Goal: Task Accomplishment & Management: Manage account settings

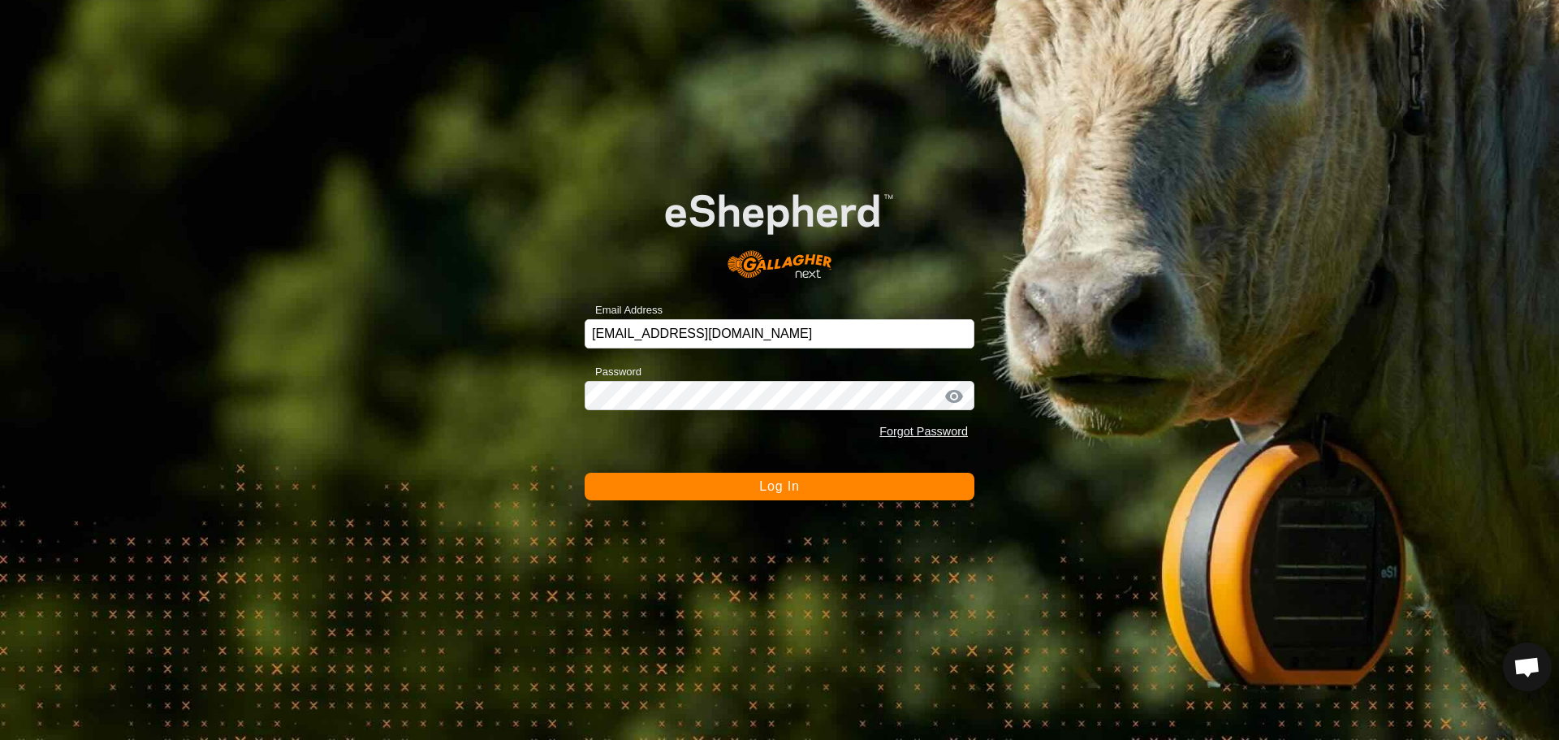
click at [748, 482] on button "Log In" at bounding box center [780, 487] width 390 height 28
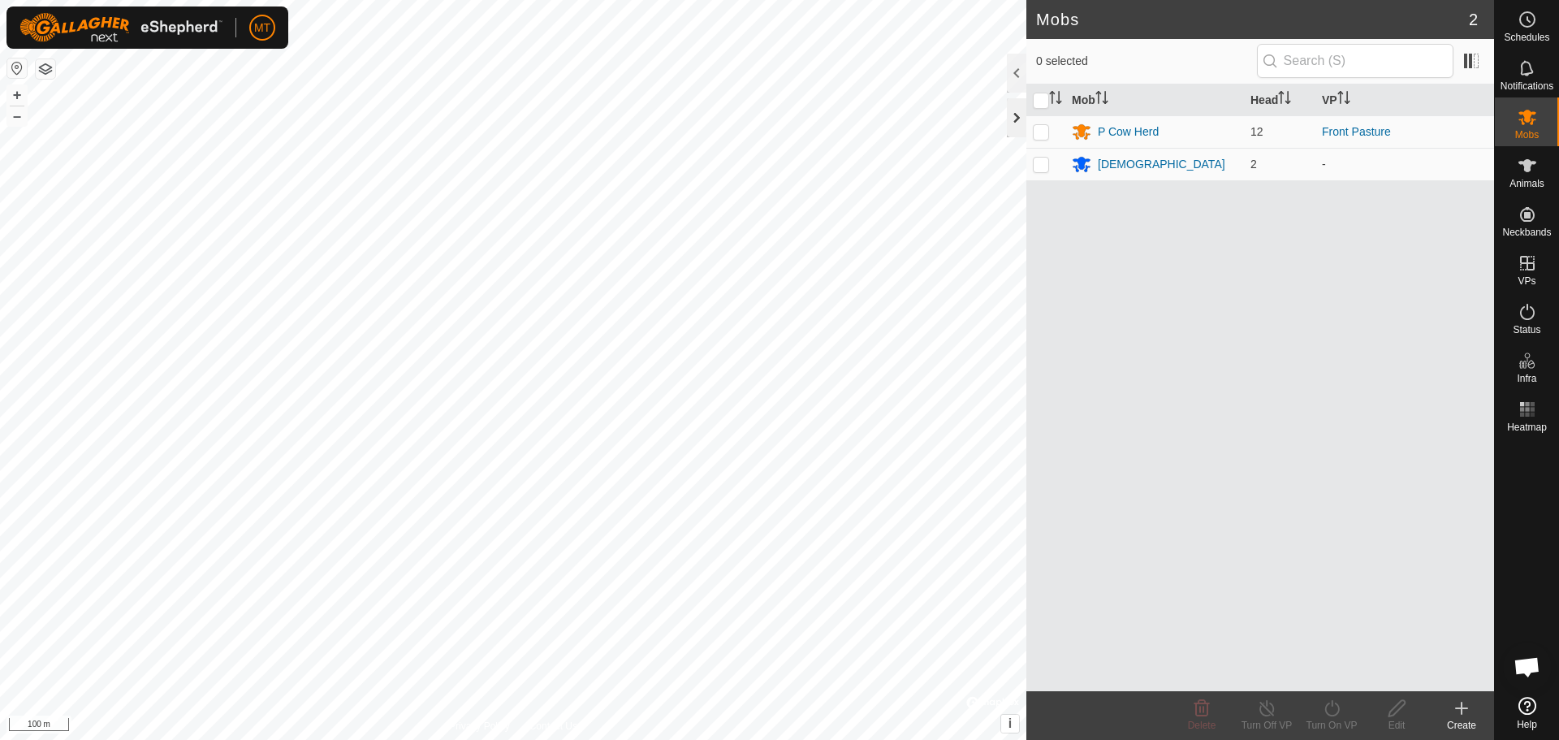
click at [1017, 119] on div at bounding box center [1016, 117] width 19 height 39
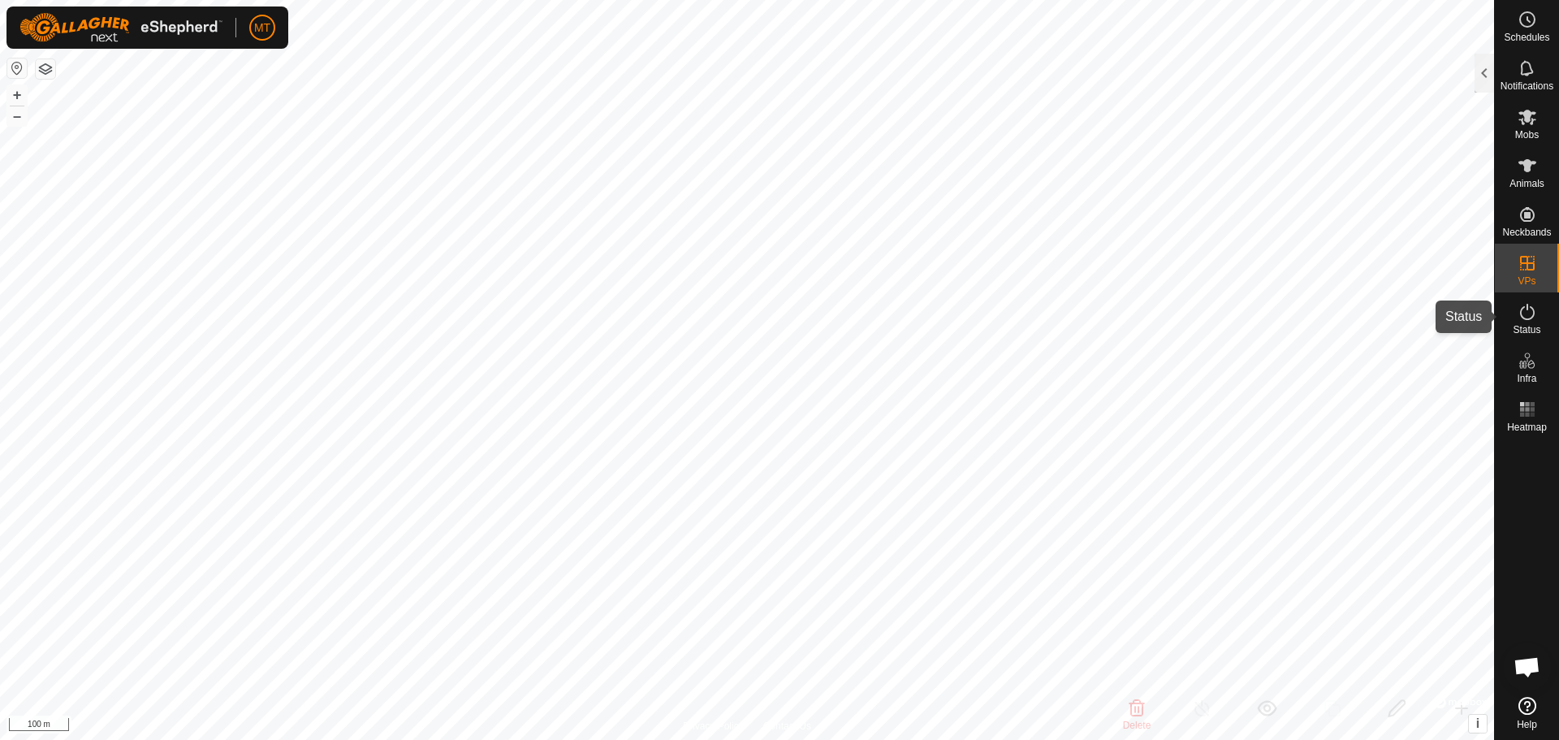
click at [1533, 279] on span "VPs" at bounding box center [1527, 281] width 18 height 10
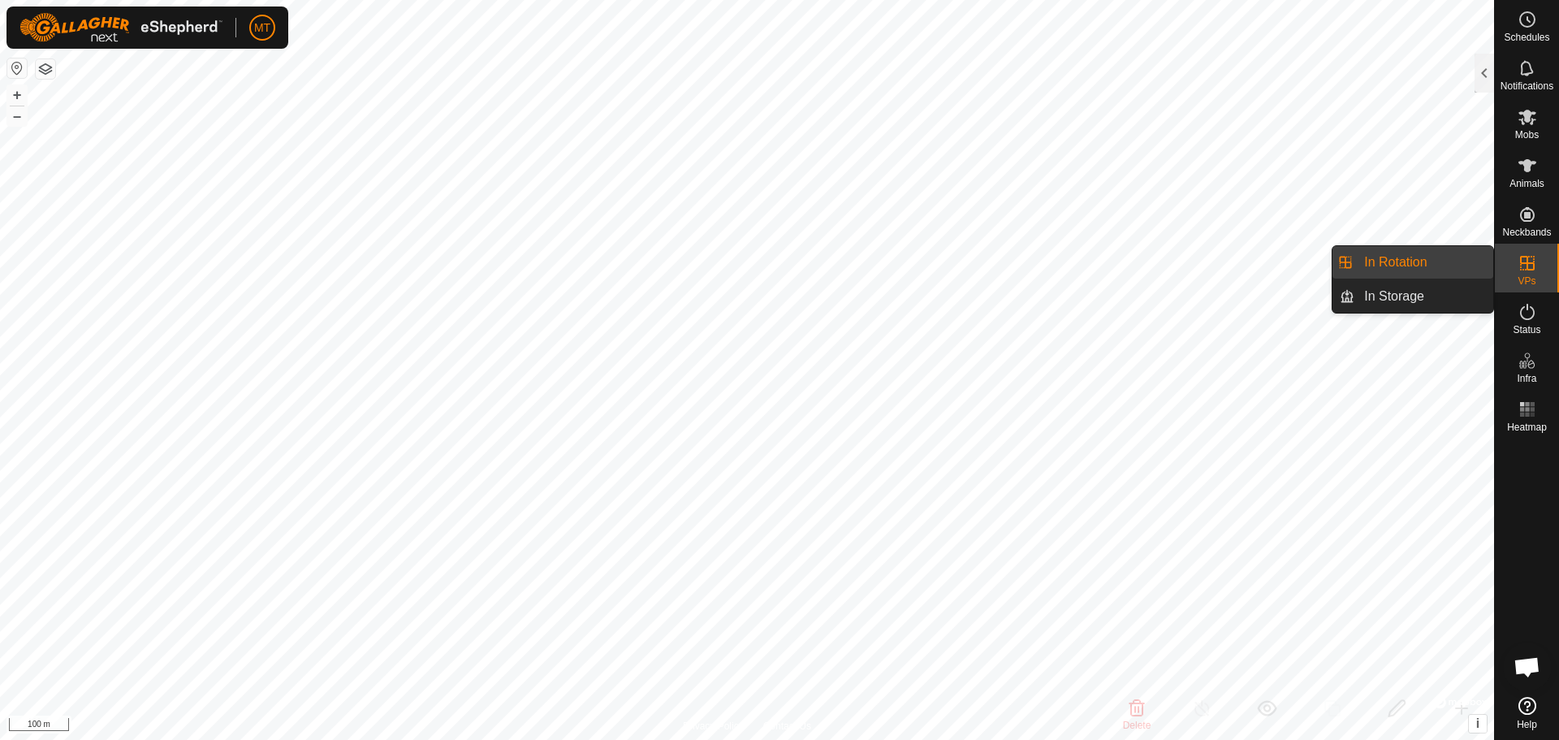
click at [1525, 264] on icon at bounding box center [1527, 263] width 15 height 15
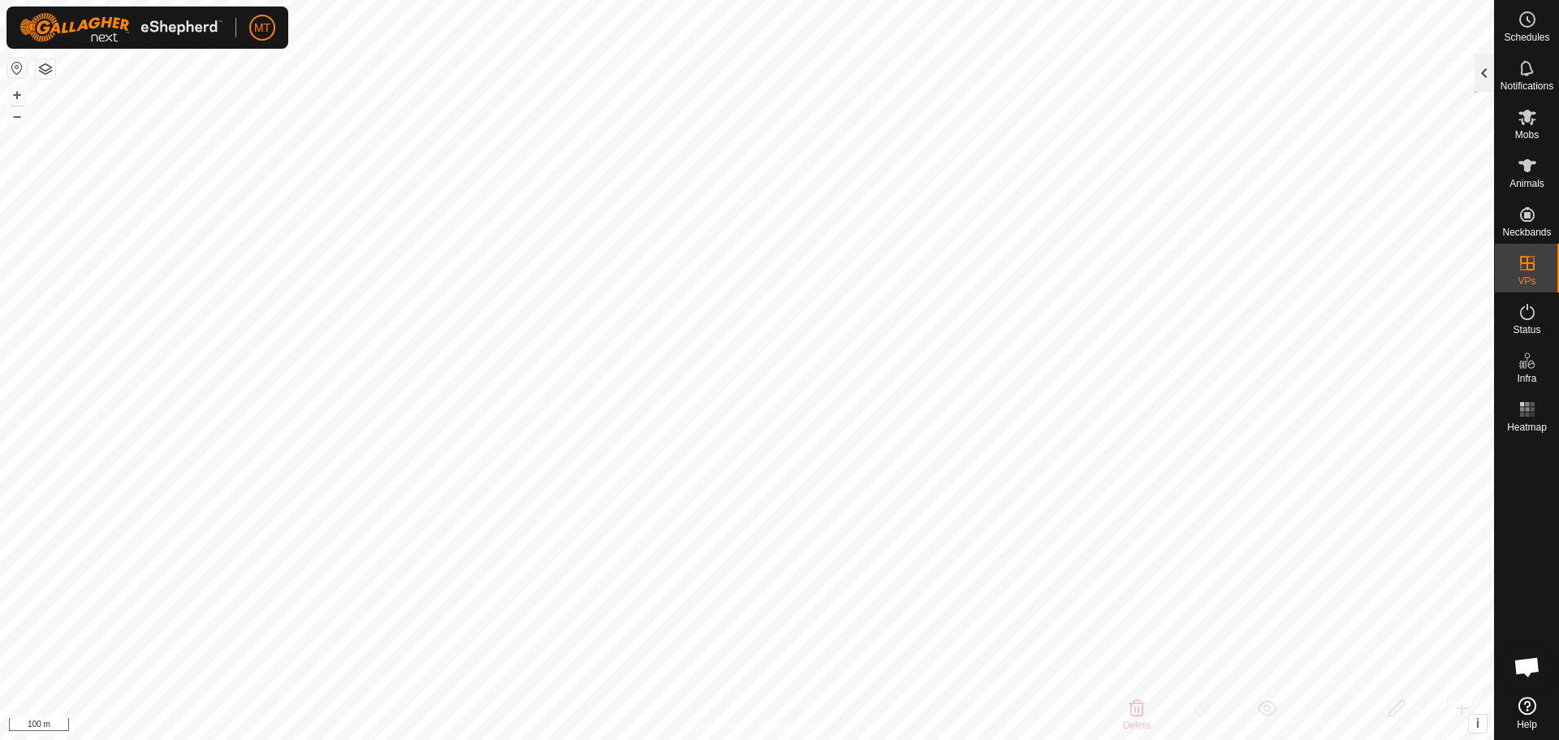
click at [1484, 68] on div at bounding box center [1484, 73] width 19 height 39
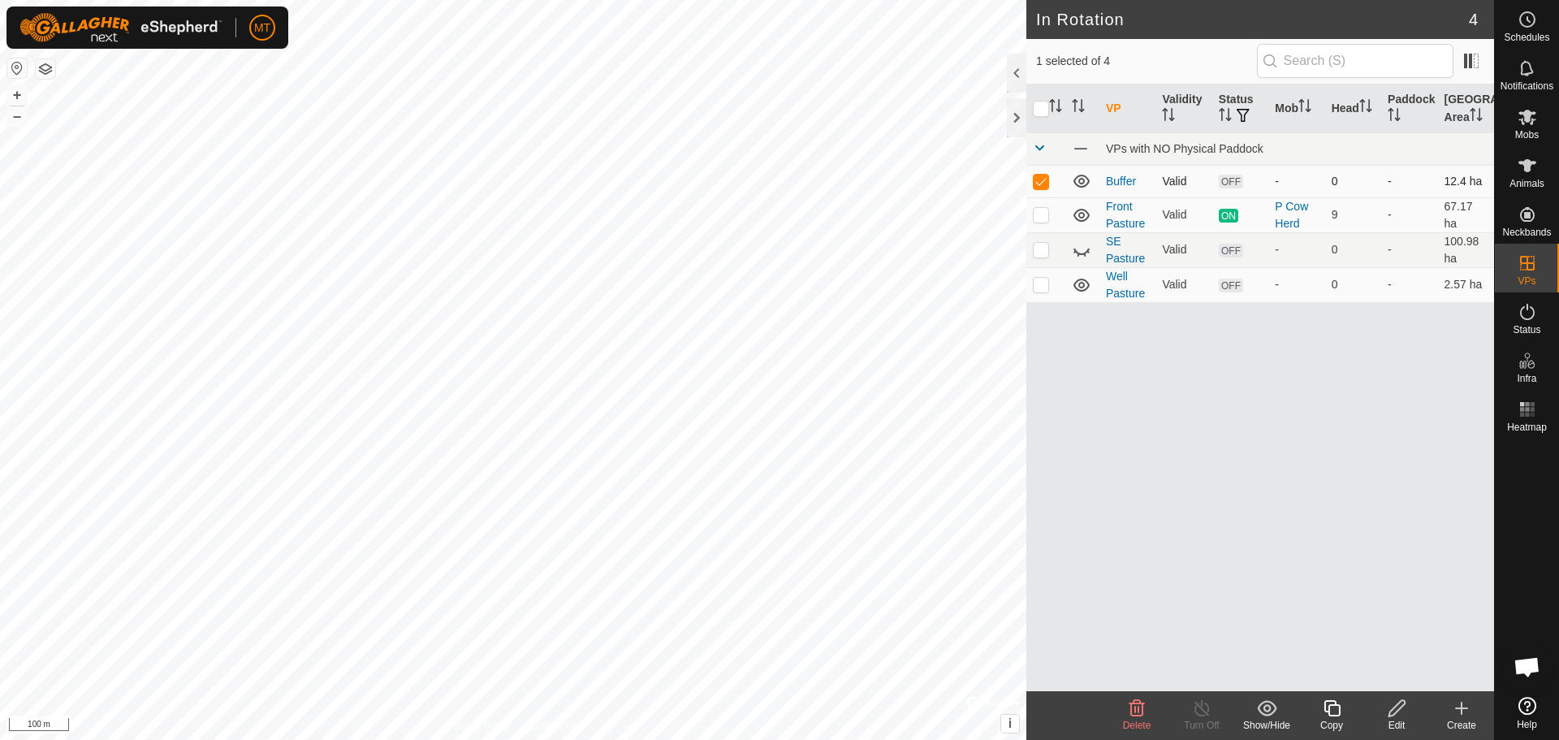
click at [1044, 177] on p-checkbox at bounding box center [1041, 181] width 16 height 13
checkbox input "true"
click at [1393, 705] on icon at bounding box center [1397, 707] width 20 height 19
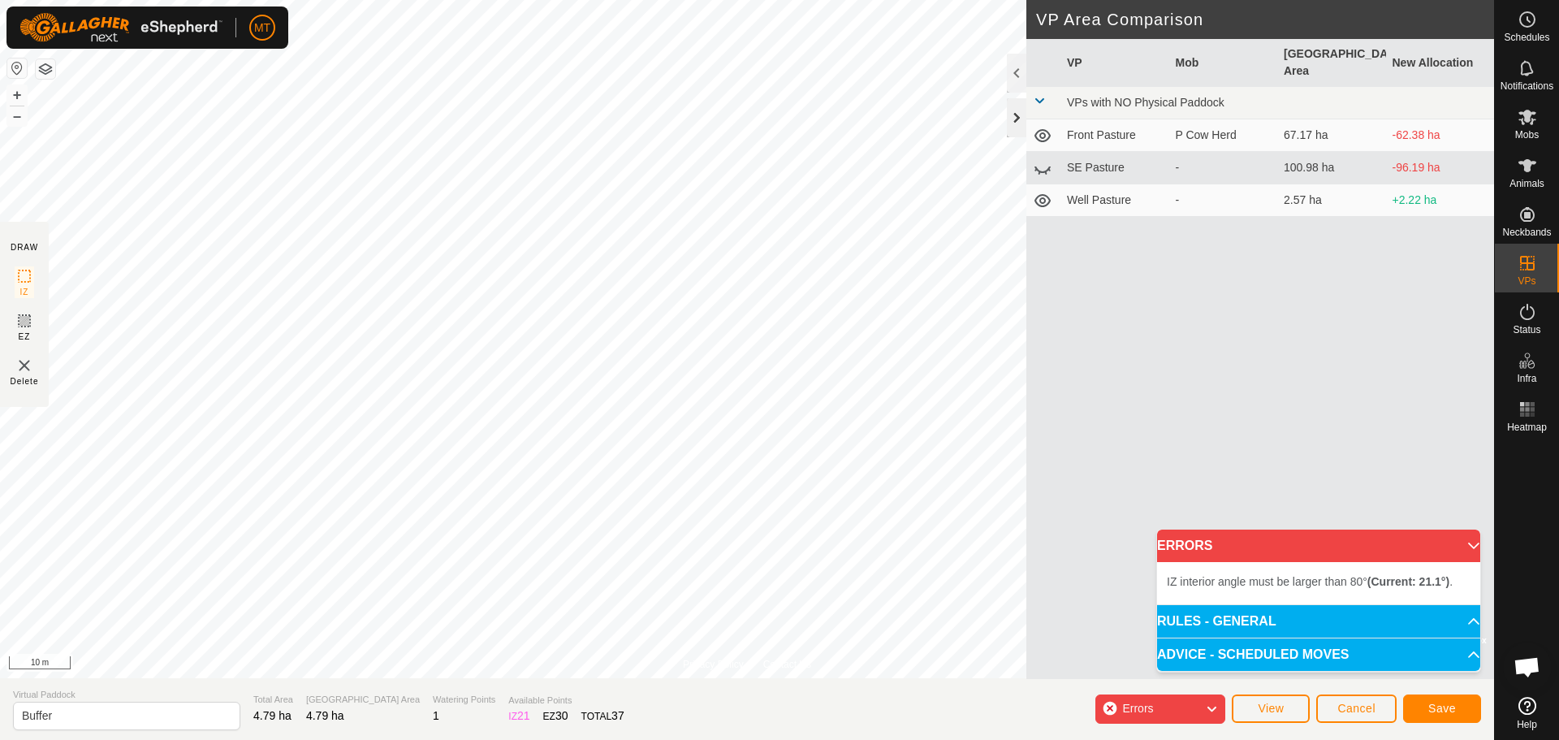
click at [1023, 123] on div at bounding box center [1016, 117] width 19 height 39
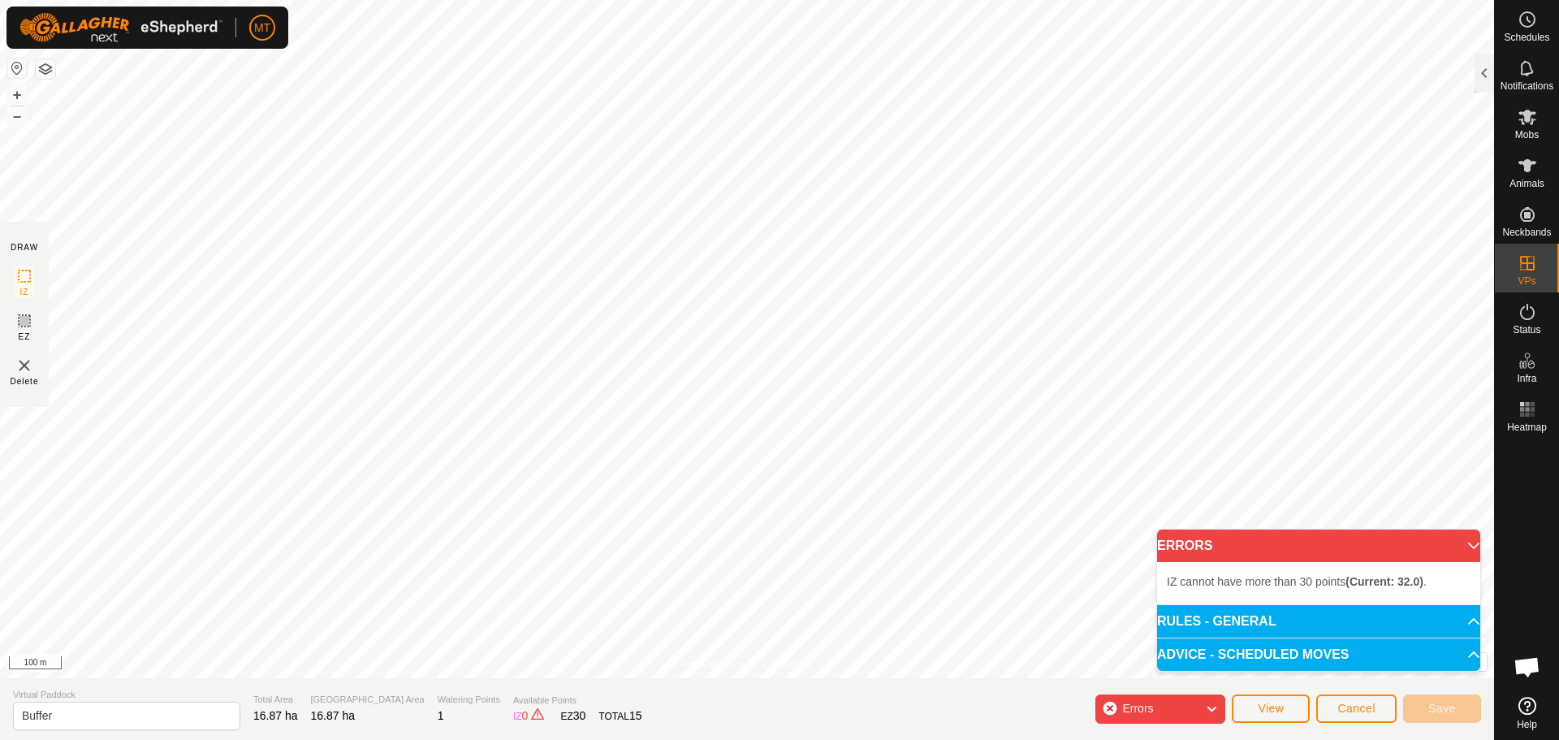
click at [1463, 543] on p-accordion-header "ERRORS" at bounding box center [1318, 546] width 323 height 32
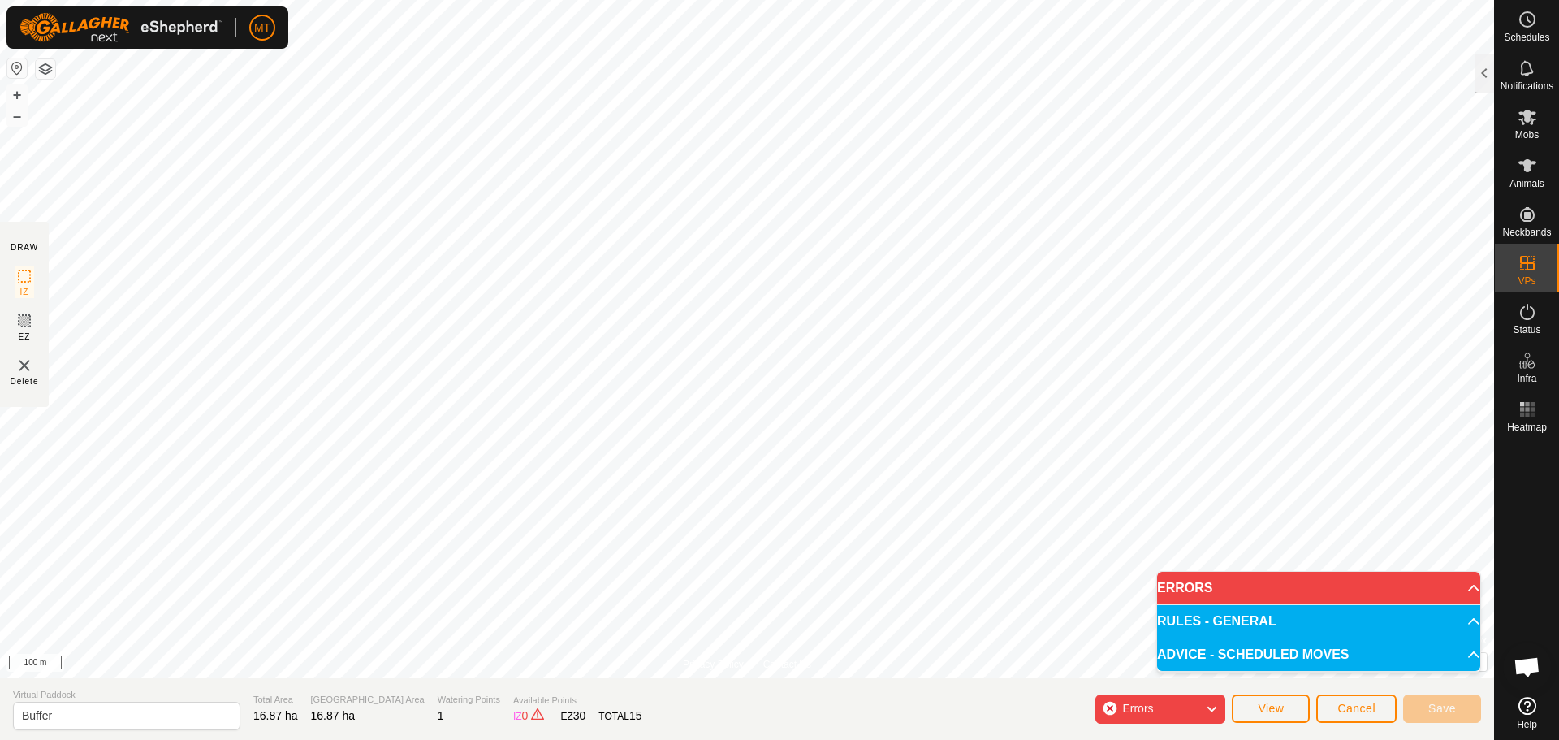
click at [1209, 707] on icon at bounding box center [1211, 708] width 13 height 21
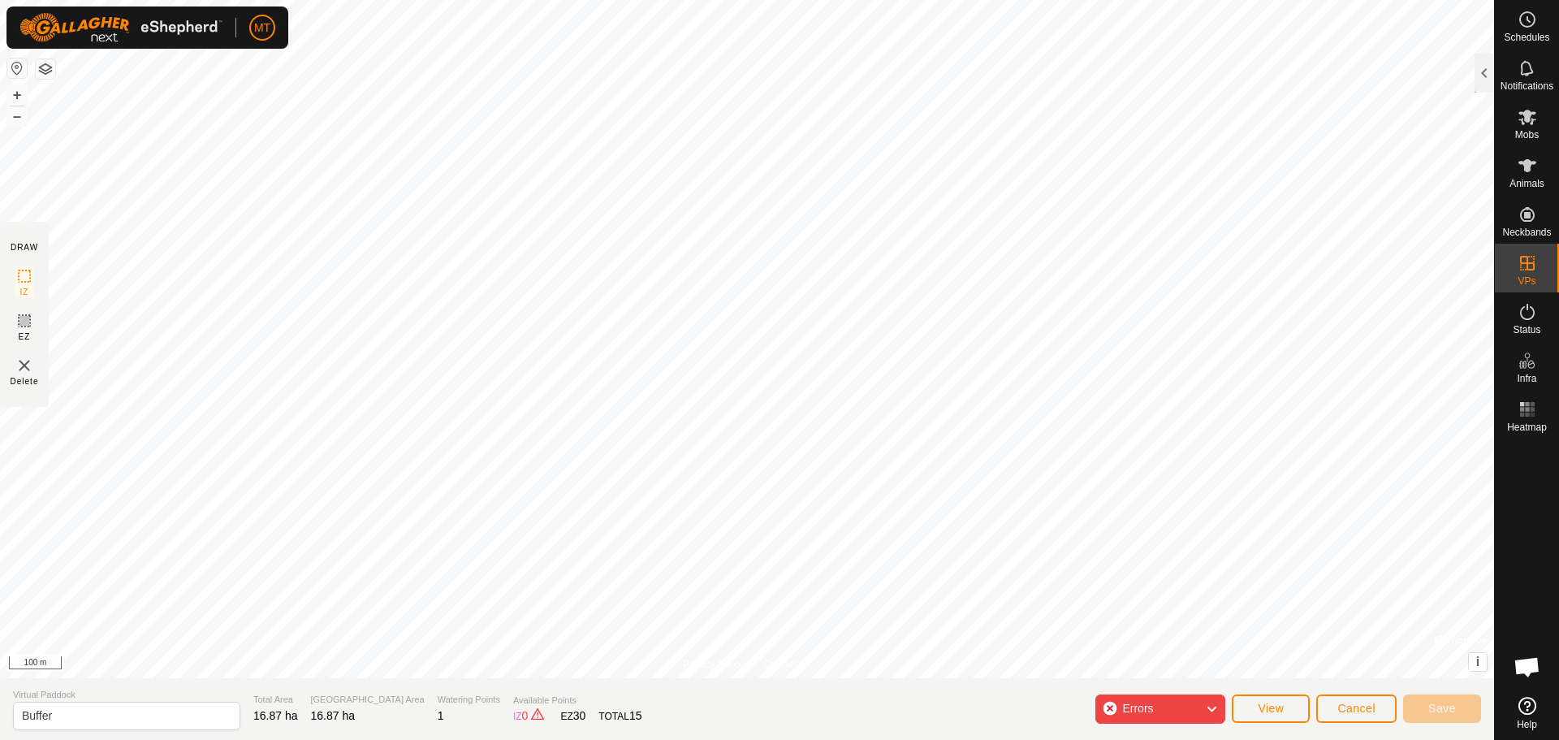
click at [1106, 706] on div "Errors" at bounding box center [1161, 708] width 130 height 29
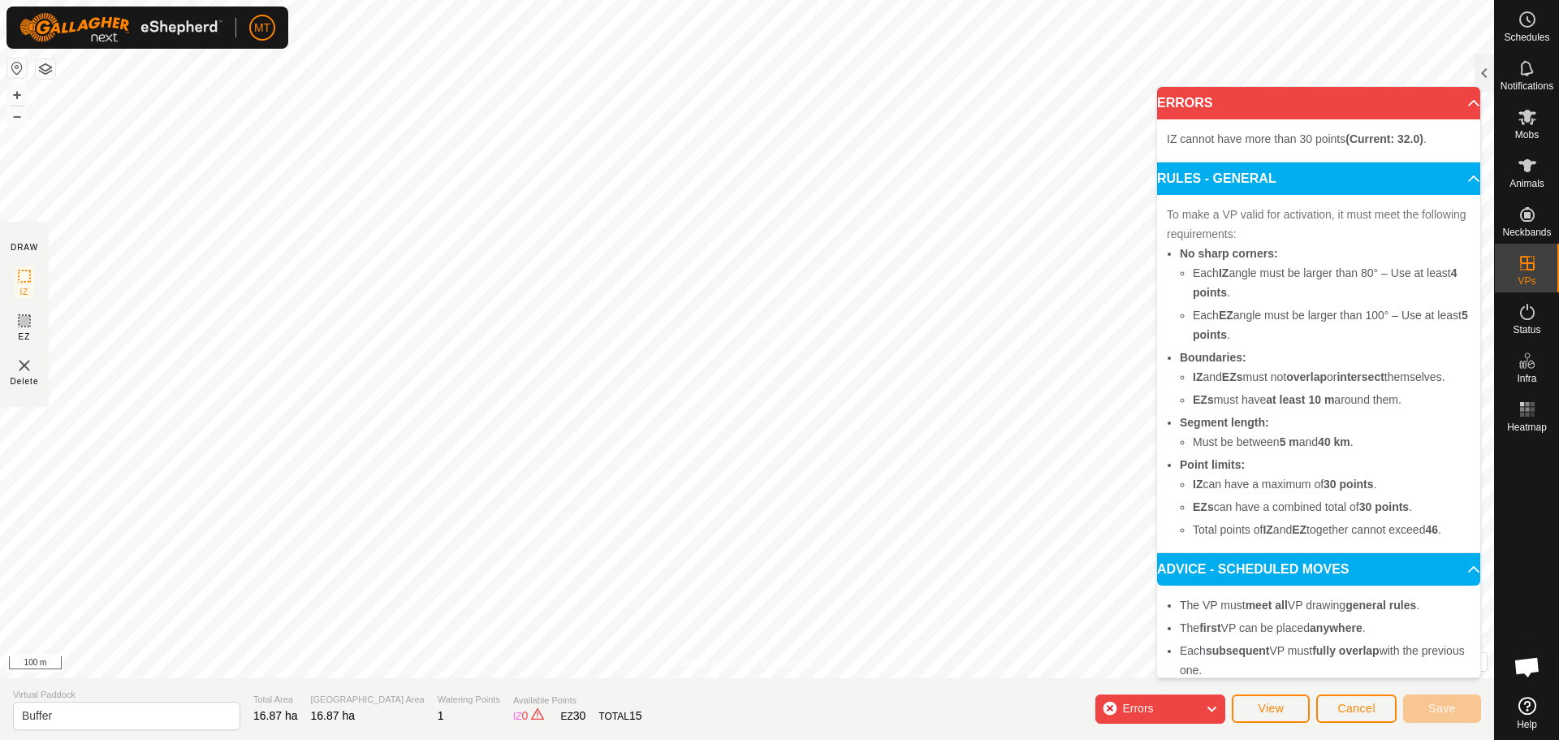
click at [1113, 704] on div "Errors" at bounding box center [1161, 708] width 130 height 29
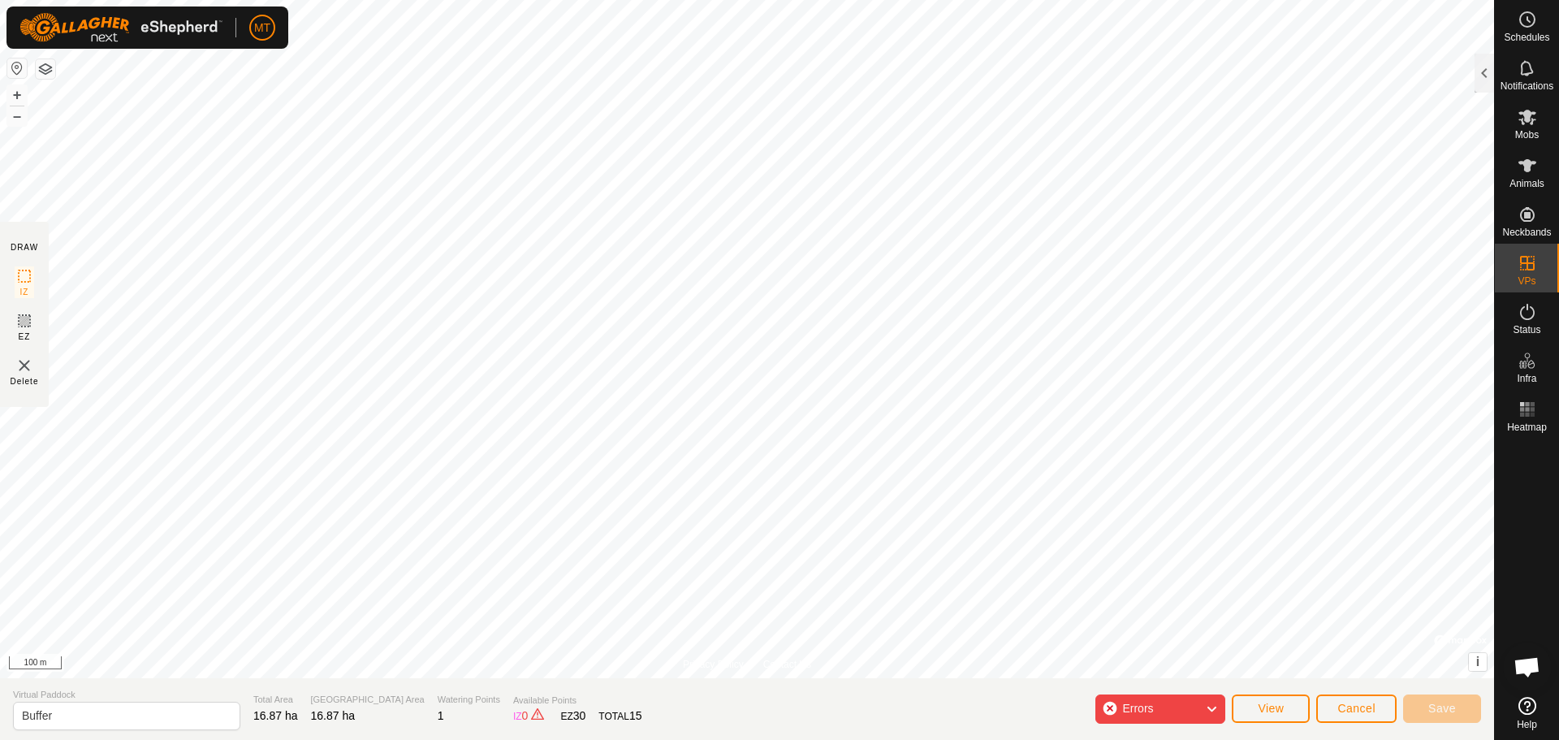
click at [1214, 707] on icon at bounding box center [1211, 708] width 13 height 21
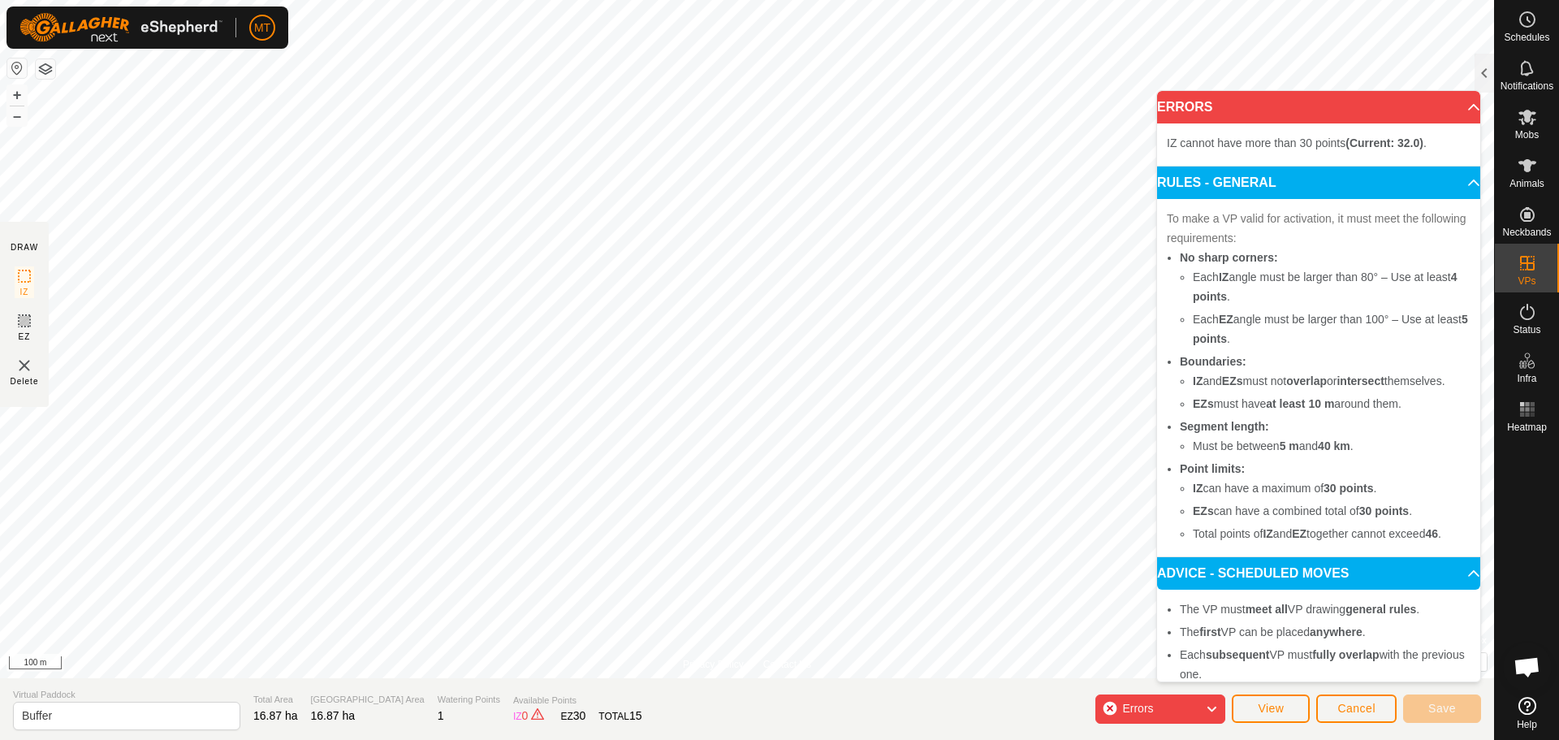
click at [1452, 106] on p-accordion-header "ERRORS" at bounding box center [1318, 107] width 323 height 32
drag, startPoint x: 1313, startPoint y: 134, endPoint x: 1309, endPoint y: 143, distance: 9.5
click at [1311, 140] on li "IZ cannot have more than 30 points (Current: 32.0) ." at bounding box center [1319, 142] width 304 height 19
click at [1309, 143] on span "IZ cannot have more than 30 points (Current: 32.0) ." at bounding box center [1297, 142] width 260 height 13
drag, startPoint x: 1309, startPoint y: 143, endPoint x: 1230, endPoint y: 143, distance: 78.8
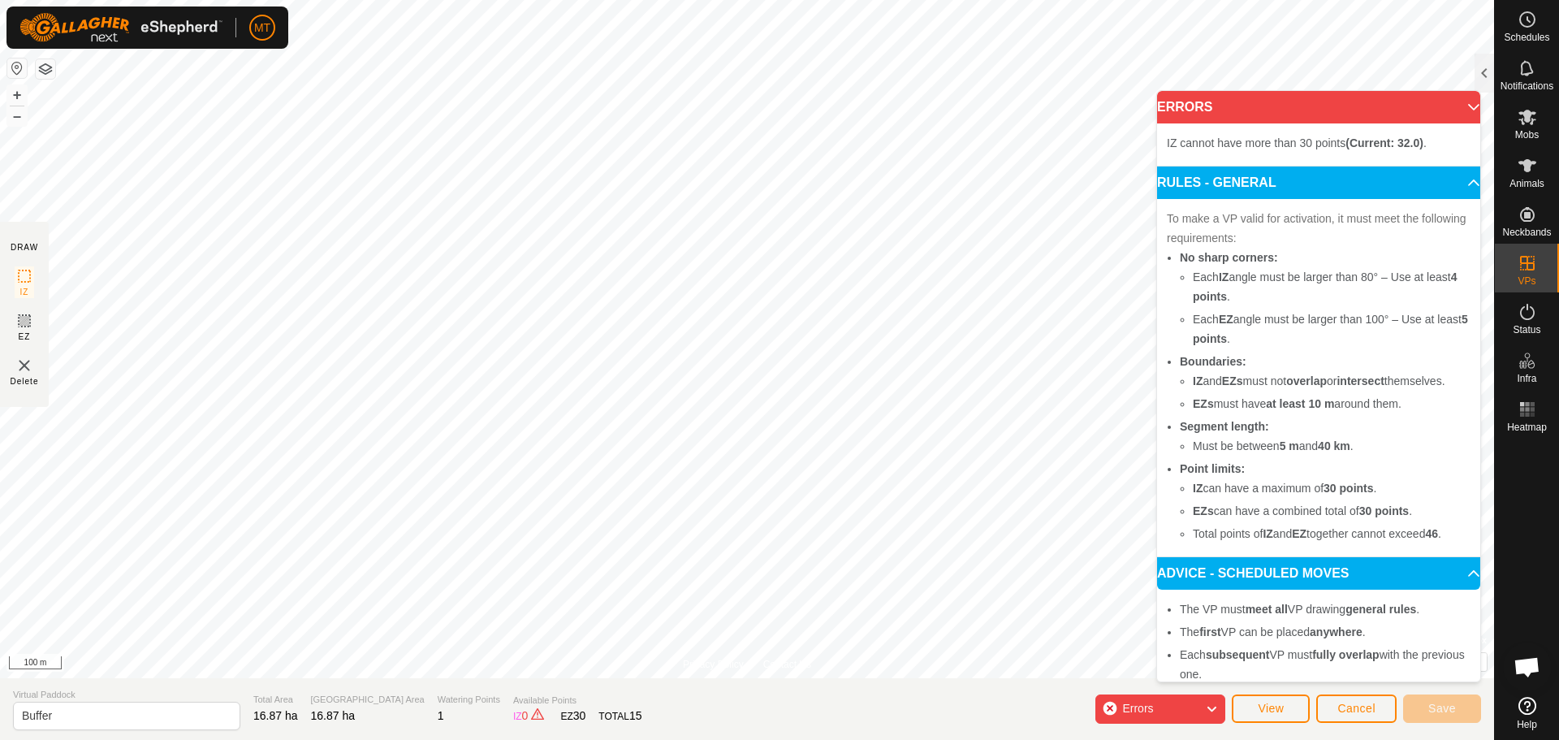
click at [1230, 143] on span "IZ cannot have more than 30 points (Current: 32.0) ." at bounding box center [1297, 142] width 260 height 13
click at [1319, 153] on li "IZ cannot have more than 30 points (Current: 32.0) ." at bounding box center [1319, 142] width 304 height 19
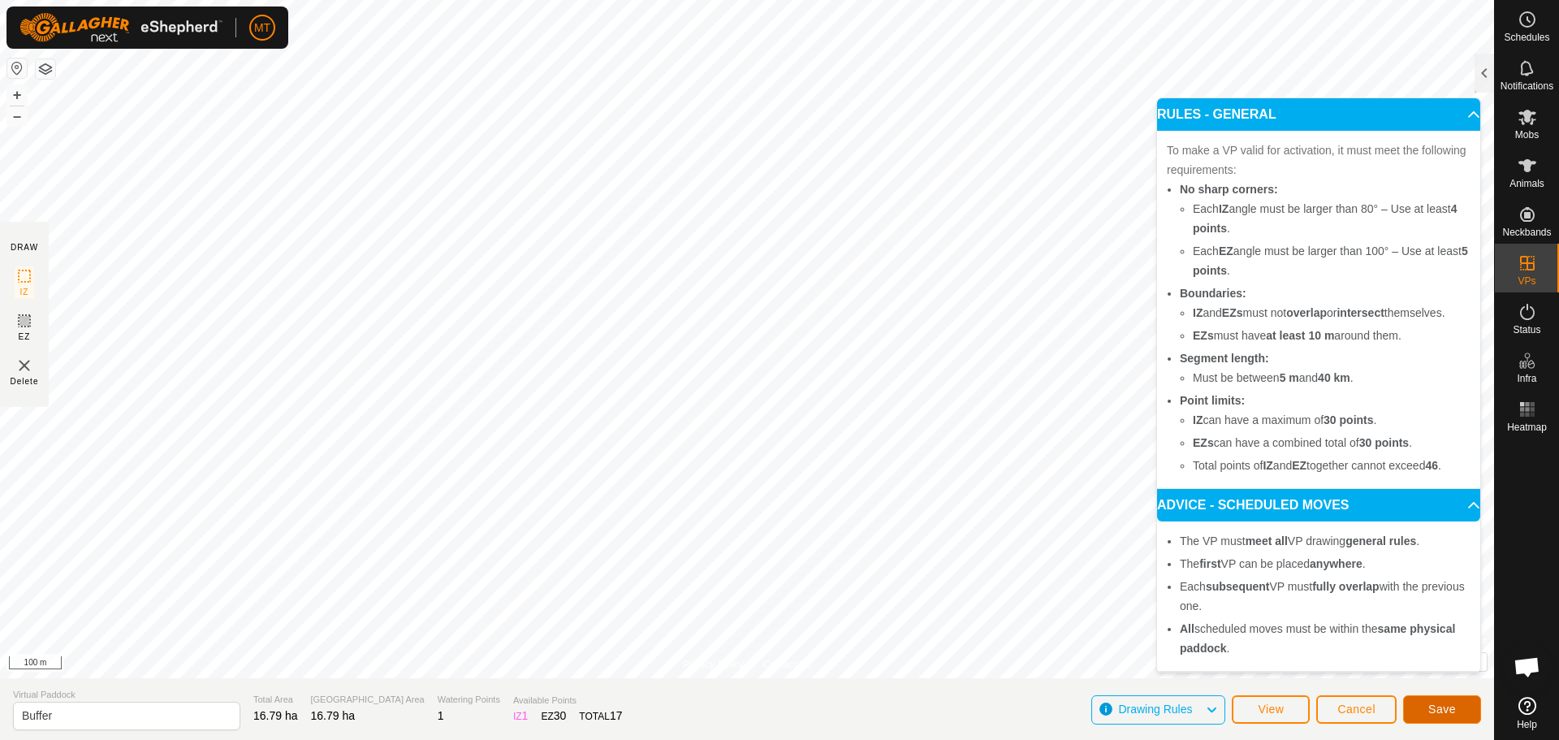
click at [1451, 708] on span "Save" at bounding box center [1443, 709] width 28 height 13
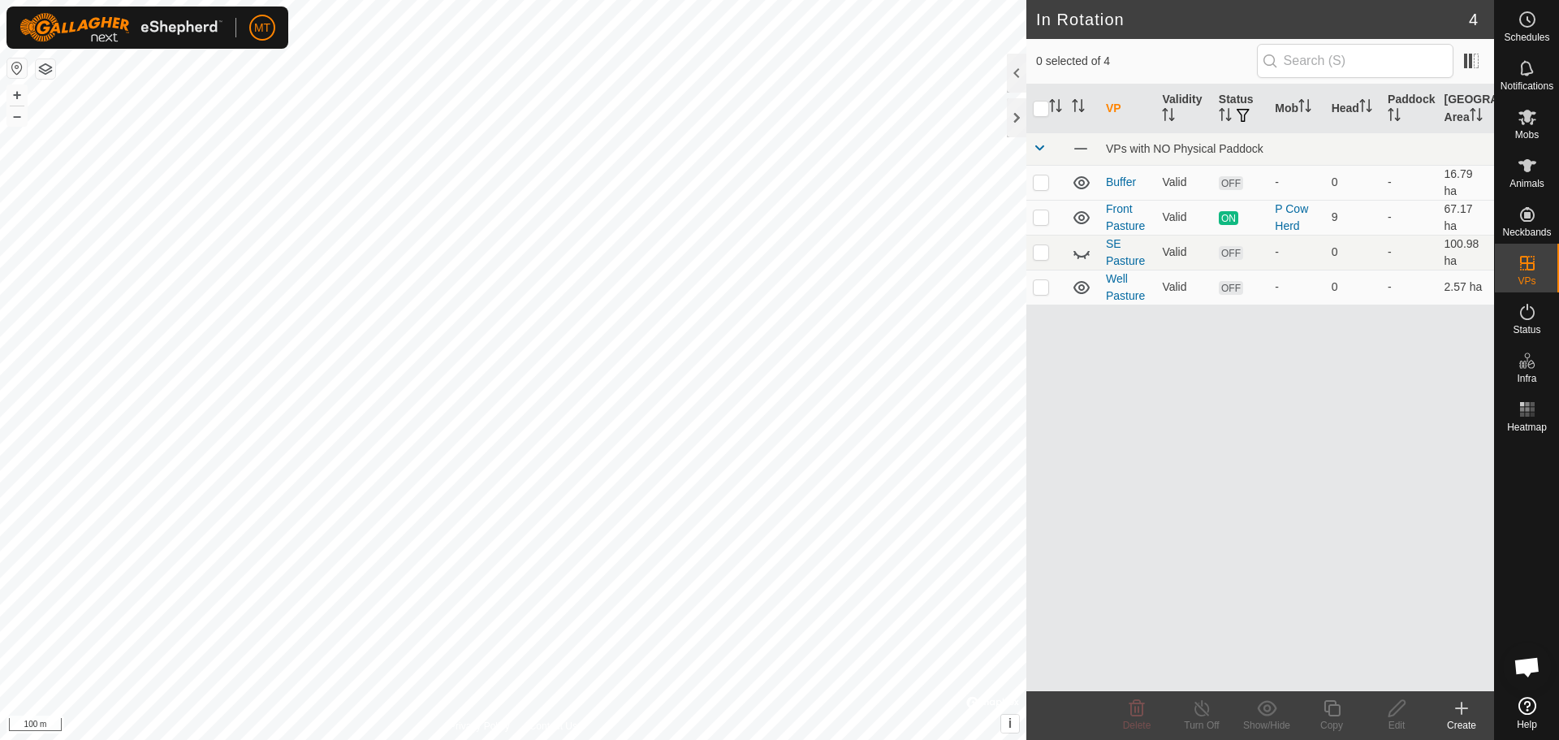
checkbox input "true"
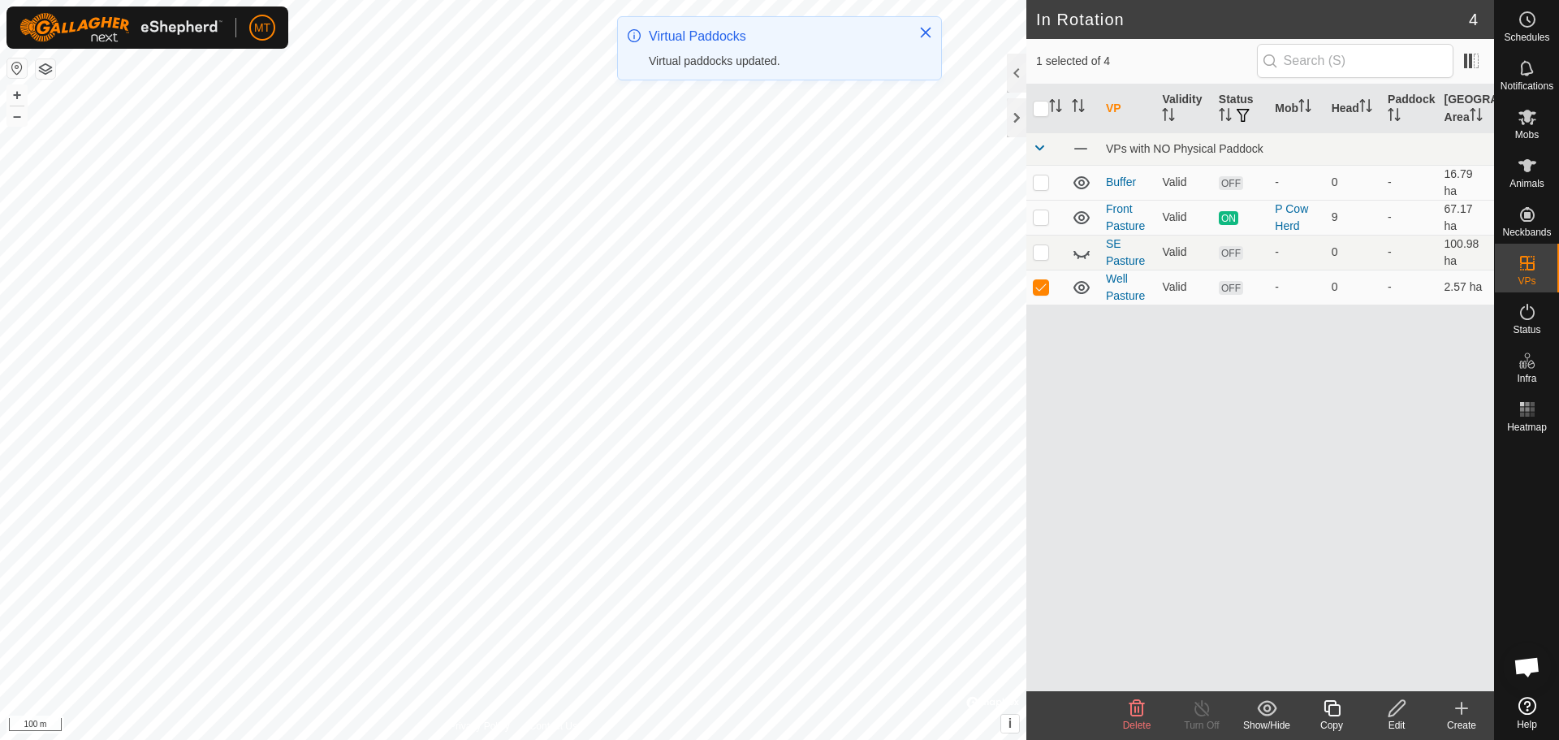
click at [1133, 712] on icon at bounding box center [1136, 707] width 19 height 19
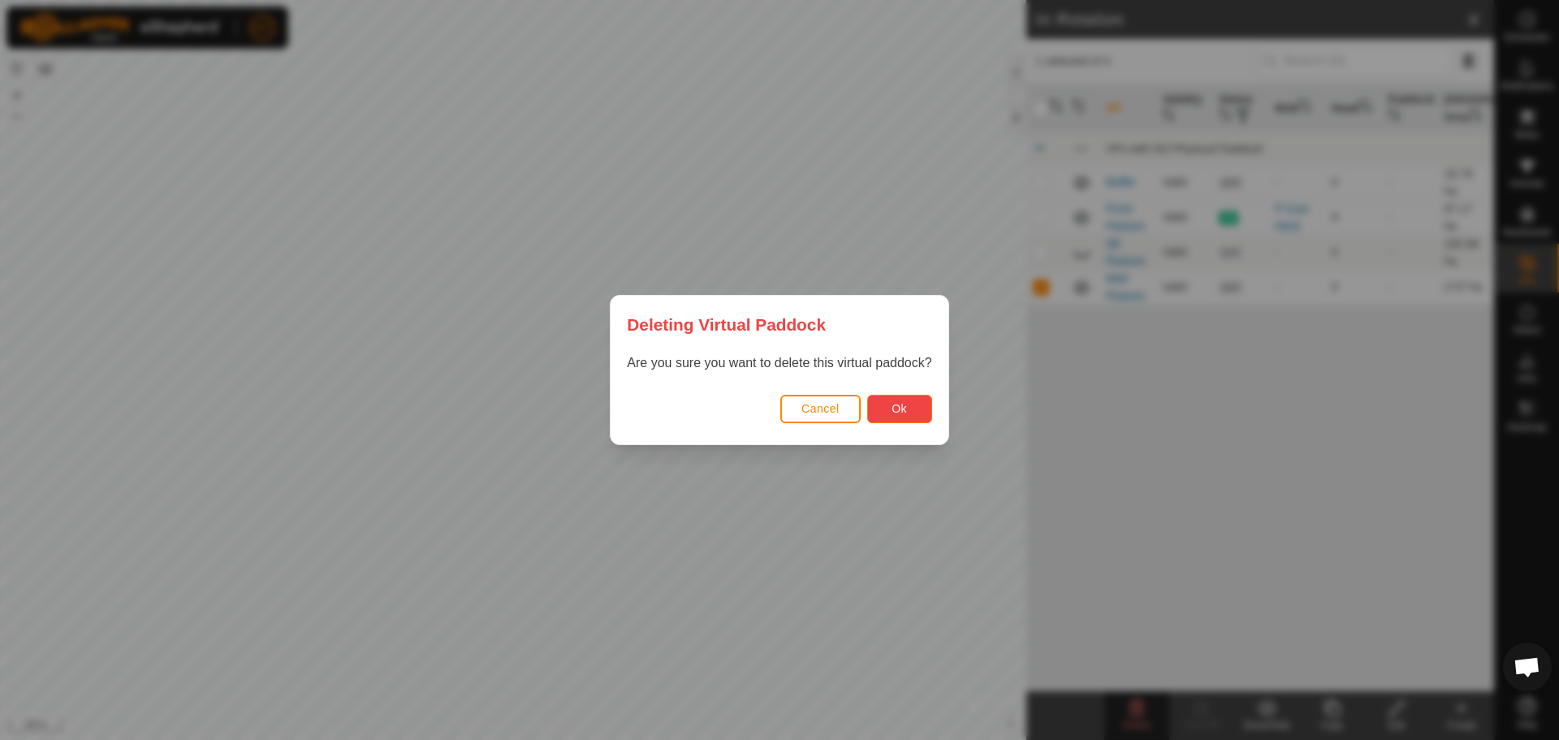
click at [902, 404] on span "Ok" at bounding box center [899, 408] width 15 height 13
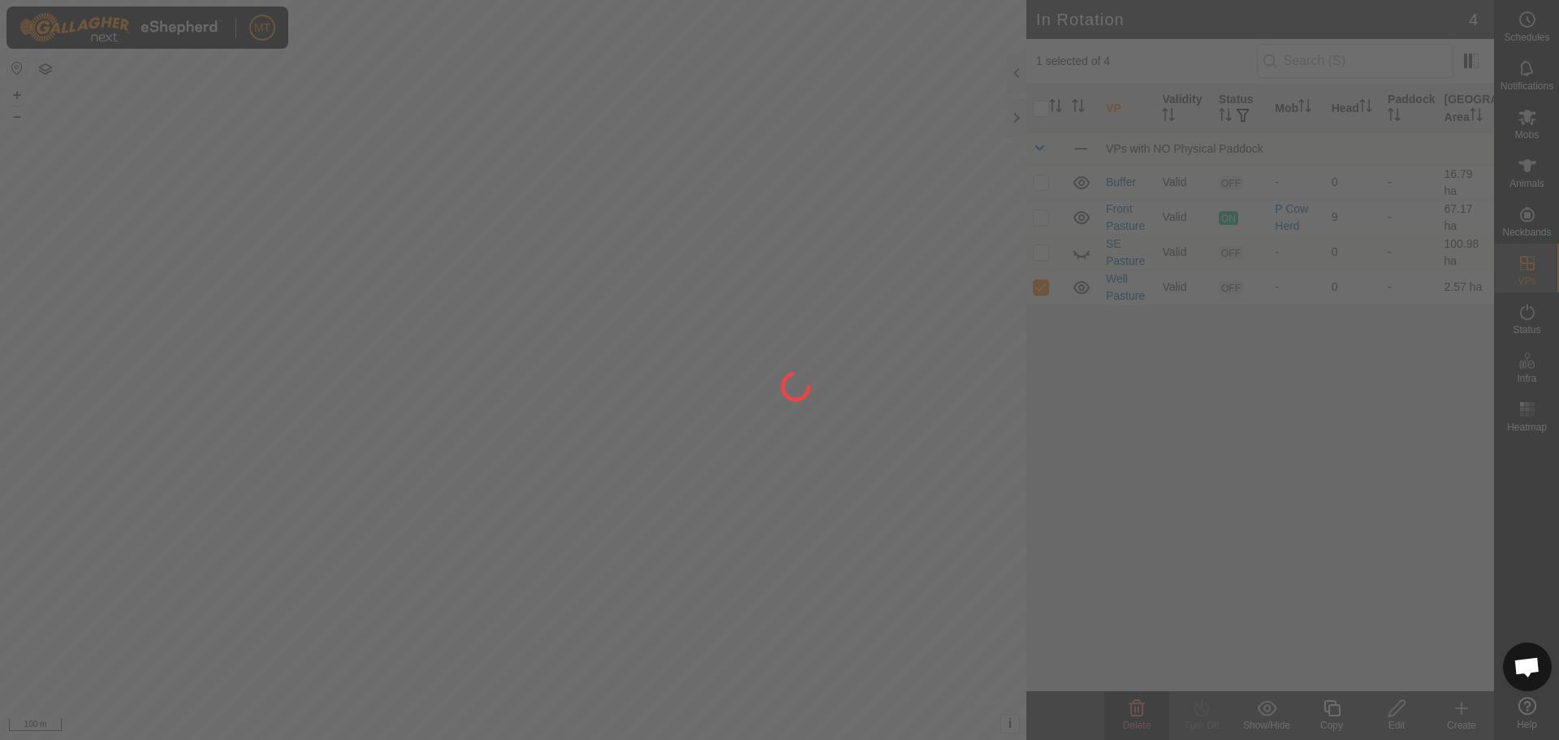
checkbox input "false"
